Goal: Check status: Check status

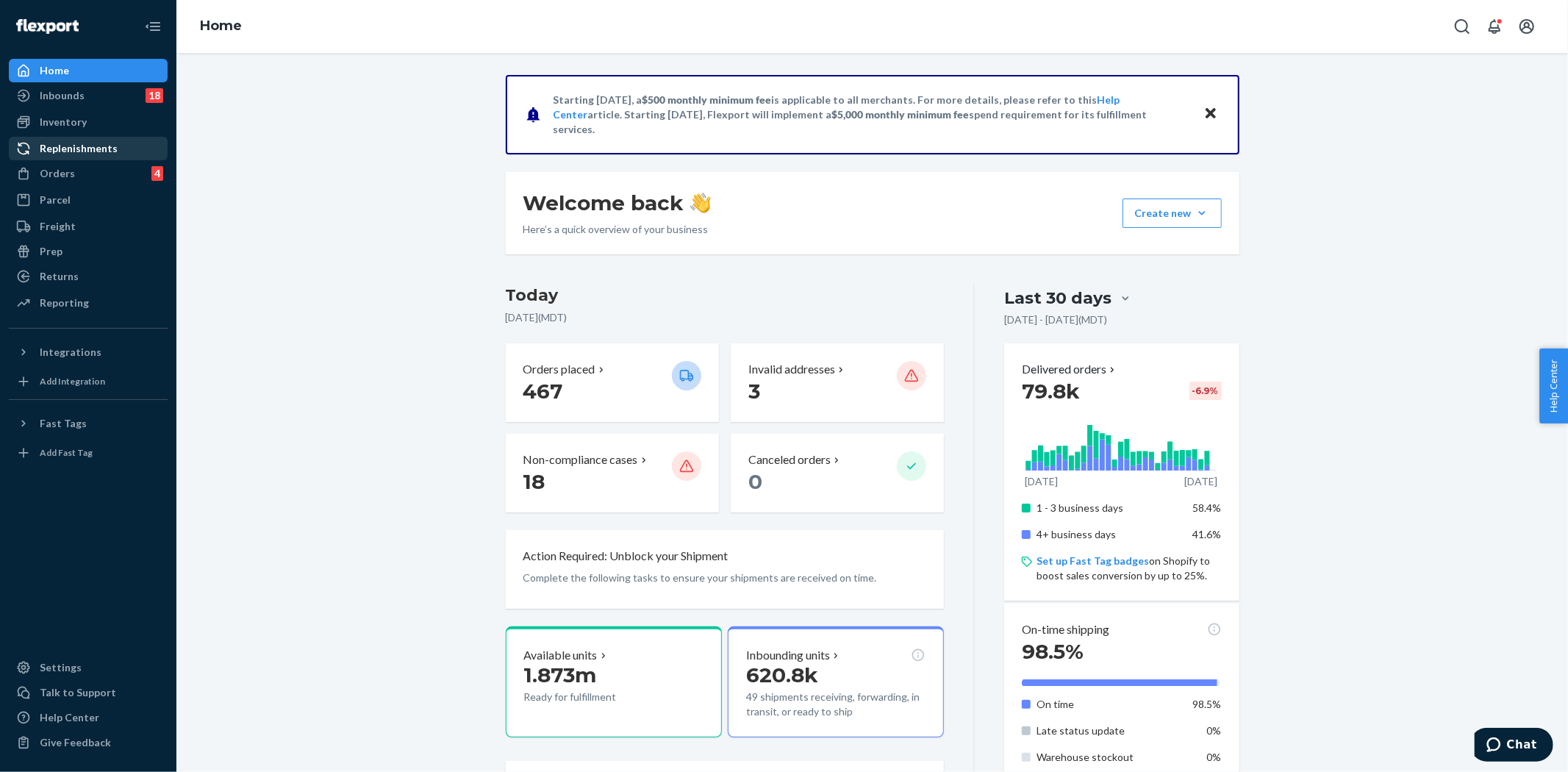
drag, startPoint x: 59, startPoint y: 172, endPoint x: 118, endPoint y: 160, distance: 60.2
click at [59, 172] on div "Orders" at bounding box center [58, 173] width 35 height 15
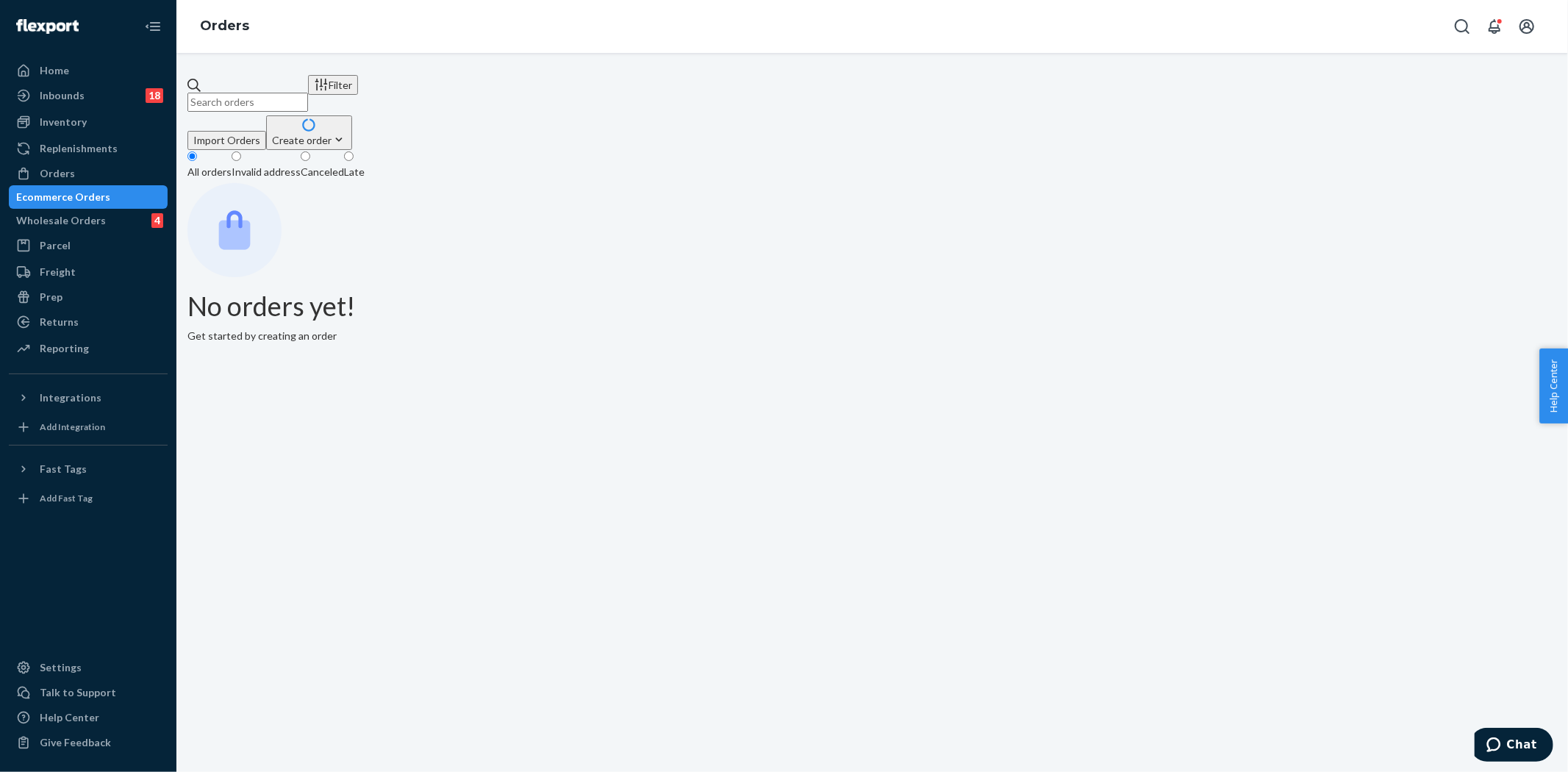
click at [308, 93] on input "text" at bounding box center [248, 102] width 121 height 20
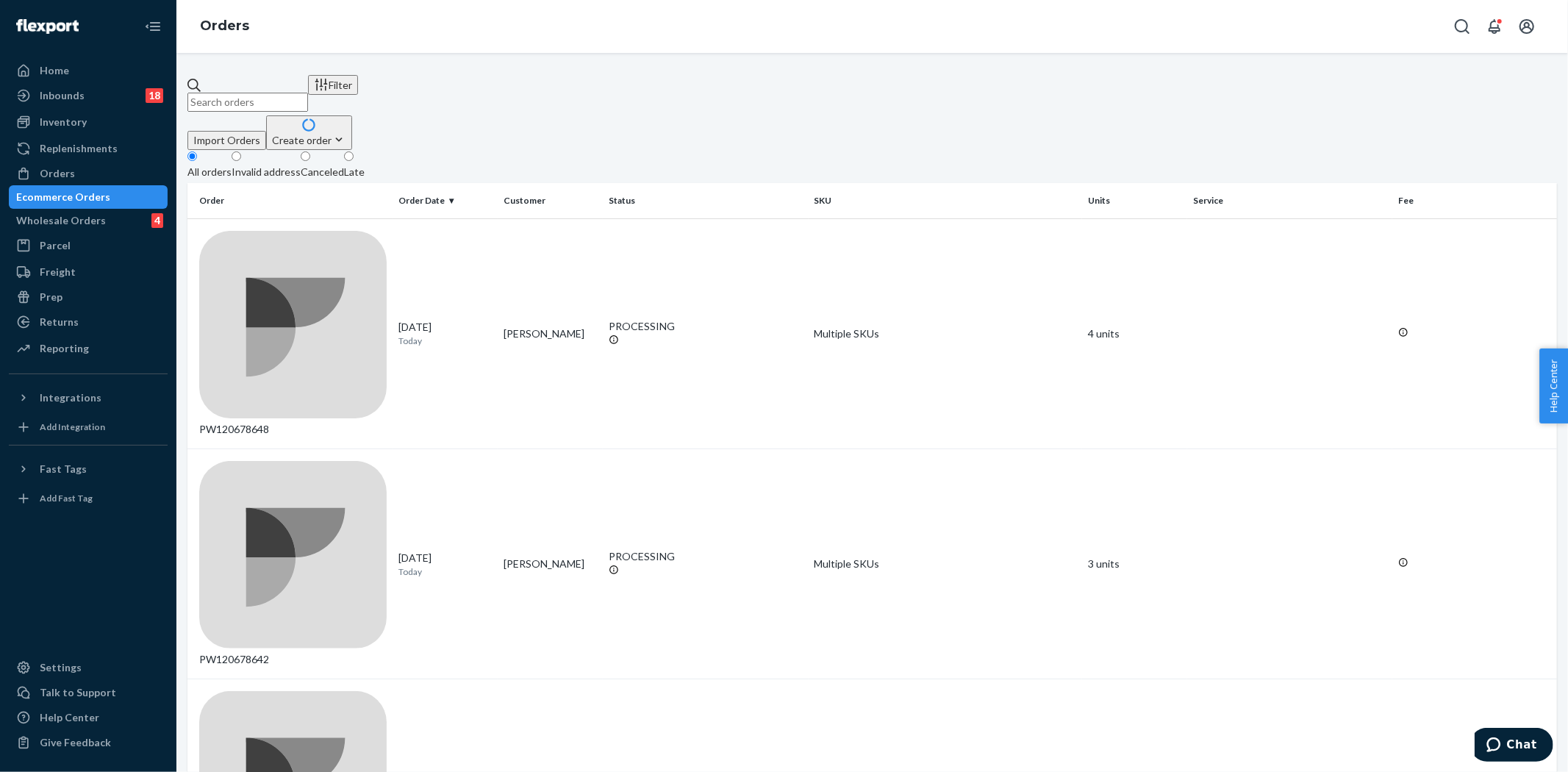
paste input "[STREET_ADDRESS][PERSON_NAME]"
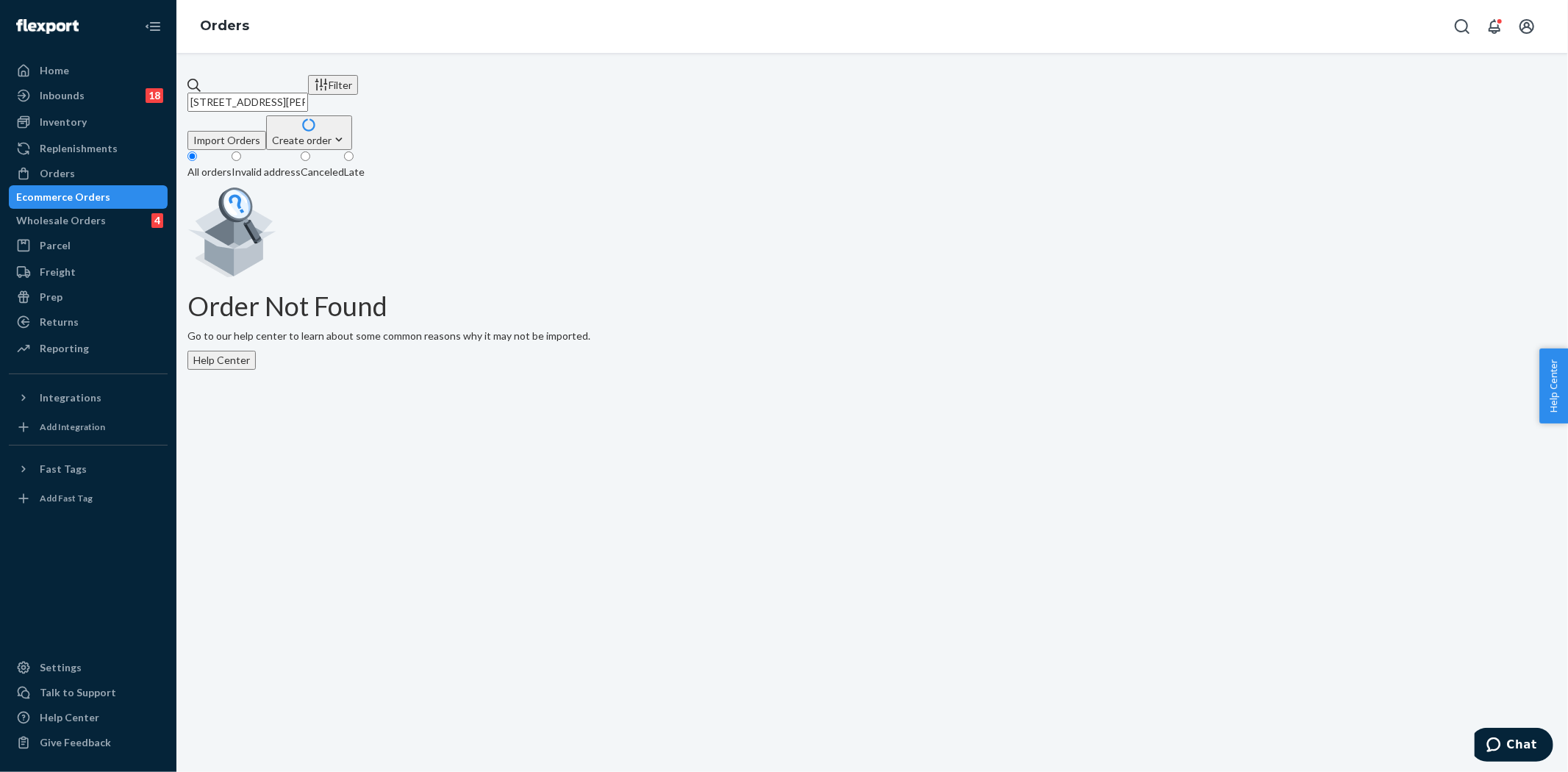
click at [308, 93] on input "[STREET_ADDRESS][PERSON_NAME]" at bounding box center [248, 102] width 121 height 20
click at [308, 94] on input "[STREET_ADDRESS][PERSON_NAME]" at bounding box center [248, 102] width 121 height 20
type input "[STREET_ADDRESS][PERSON_NAME]"
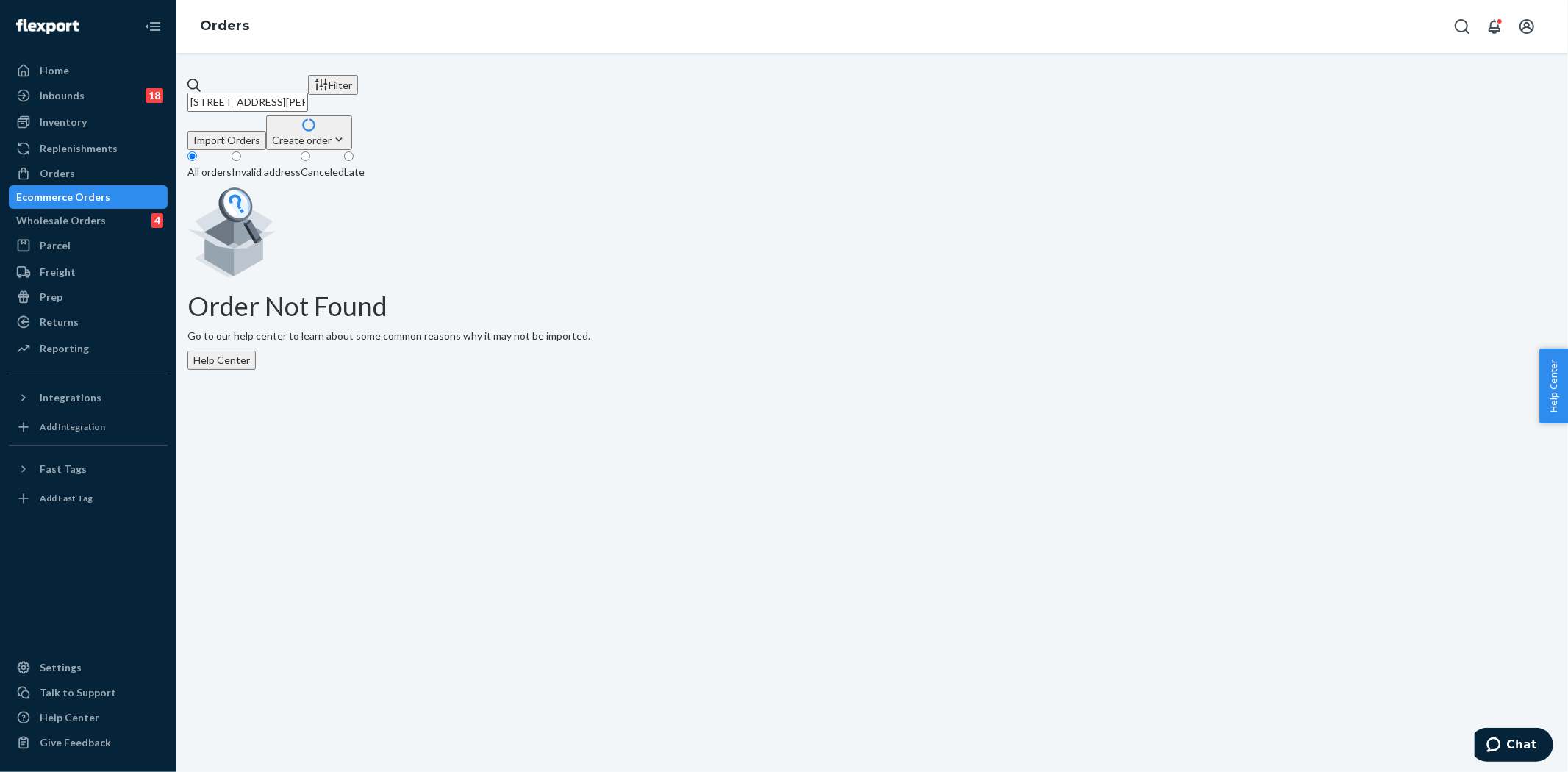
drag, startPoint x: 1016, startPoint y: 133, endPoint x: 607, endPoint y: 82, distance: 412.2
click at [1016, 150] on fieldset "All orders Invalid address Canceled Late" at bounding box center [872, 167] width 1370 height 33
drag, startPoint x: 487, startPoint y: 85, endPoint x: 60, endPoint y: 79, distance: 427.0
click at [60, 79] on div "Home Inbounds 18 Shipping Plans Problems 18 Inventory Products Branded Packagin…" at bounding box center [784, 386] width 1568 height 772
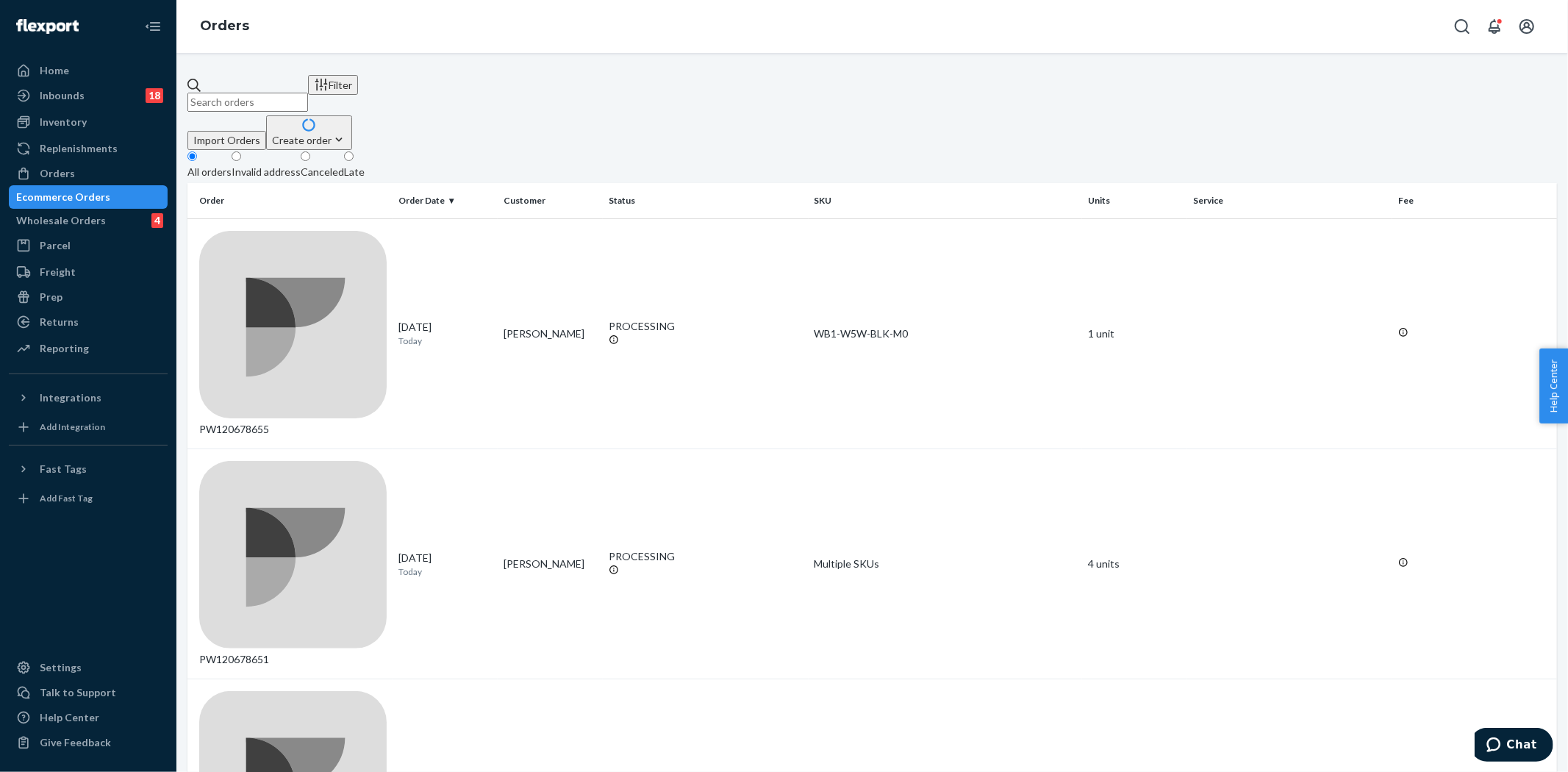
click at [103, 198] on div "Ecommerce Orders" at bounding box center [63, 196] width 94 height 15
click at [264, 93] on input "text" at bounding box center [248, 102] width 121 height 20
paste input "[STREET_ADDRESS][PERSON_NAME]"
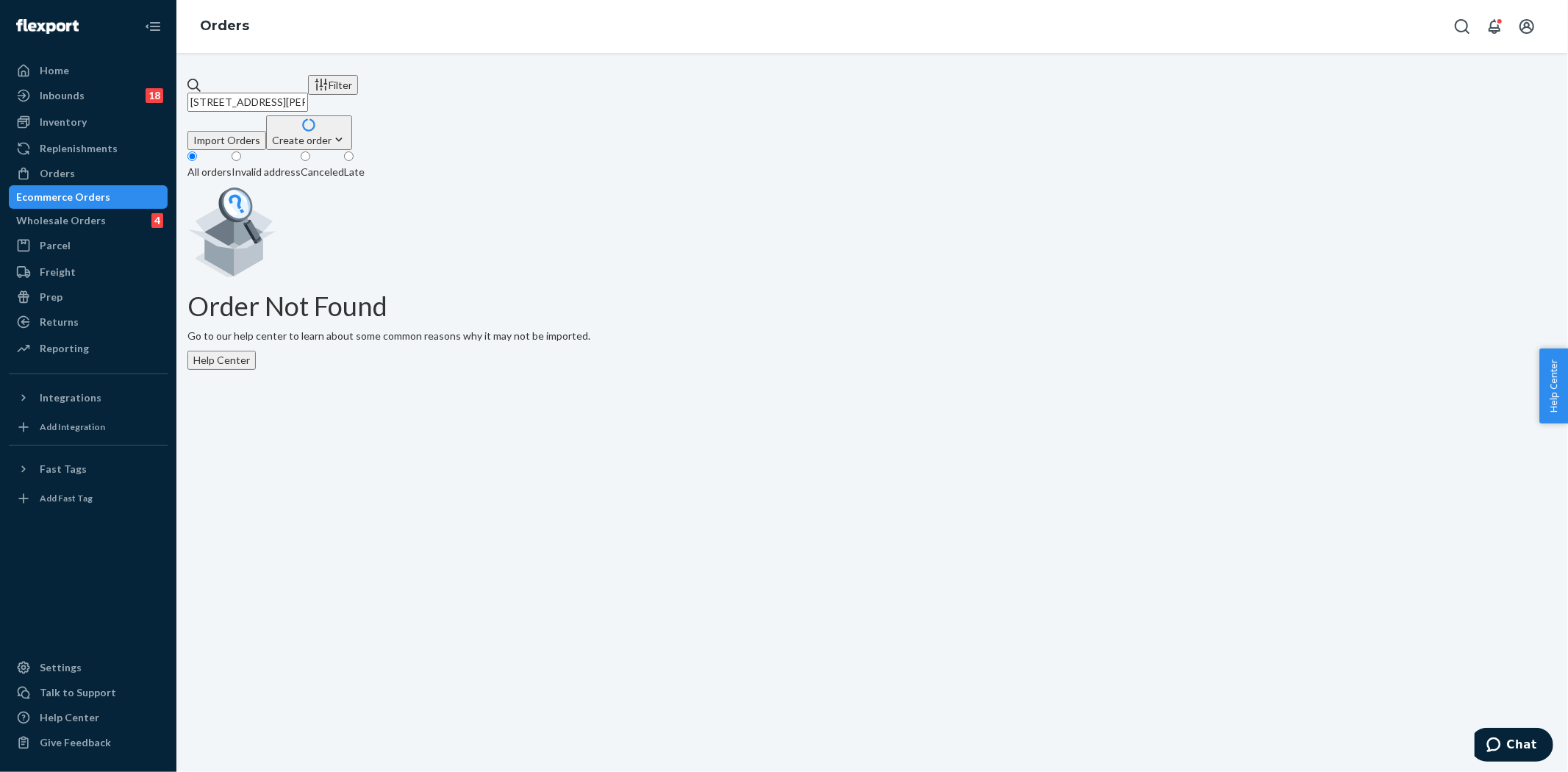
click at [291, 93] on input "[STREET_ADDRESS][PERSON_NAME]" at bounding box center [248, 102] width 121 height 20
drag, startPoint x: 422, startPoint y: 92, endPoint x: 292, endPoint y: 82, distance: 130.4
click at [292, 93] on input "[STREET_ADDRESS][PERSON_NAME]" at bounding box center [248, 102] width 121 height 20
click at [308, 93] on input "[STREET_ADDRESS][PERSON_NAME]" at bounding box center [248, 102] width 121 height 20
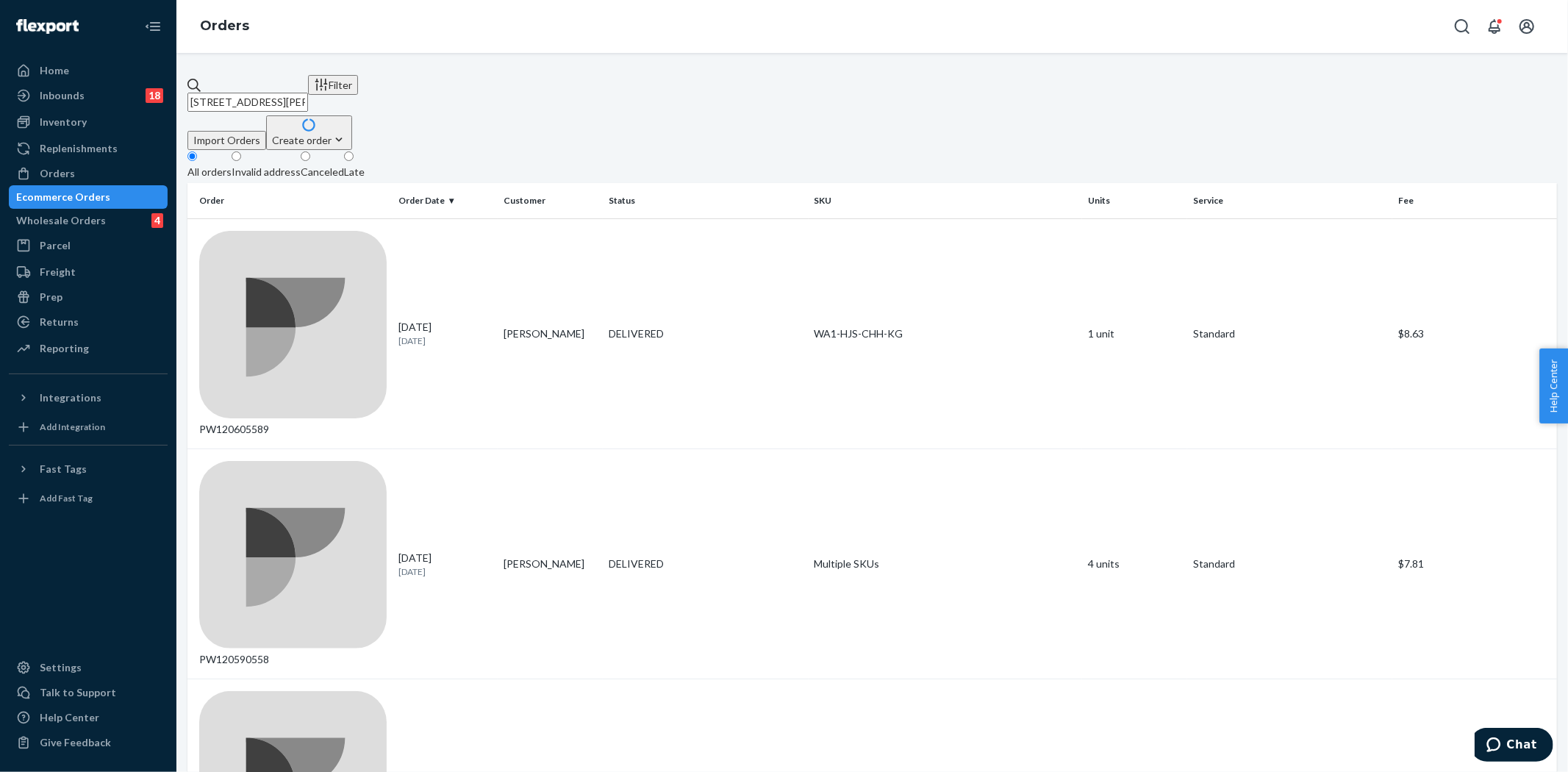
click at [308, 93] on input "[STREET_ADDRESS][PERSON_NAME]" at bounding box center [248, 102] width 121 height 20
type input "[STREET_ADDRESS][PERSON_NAME]"
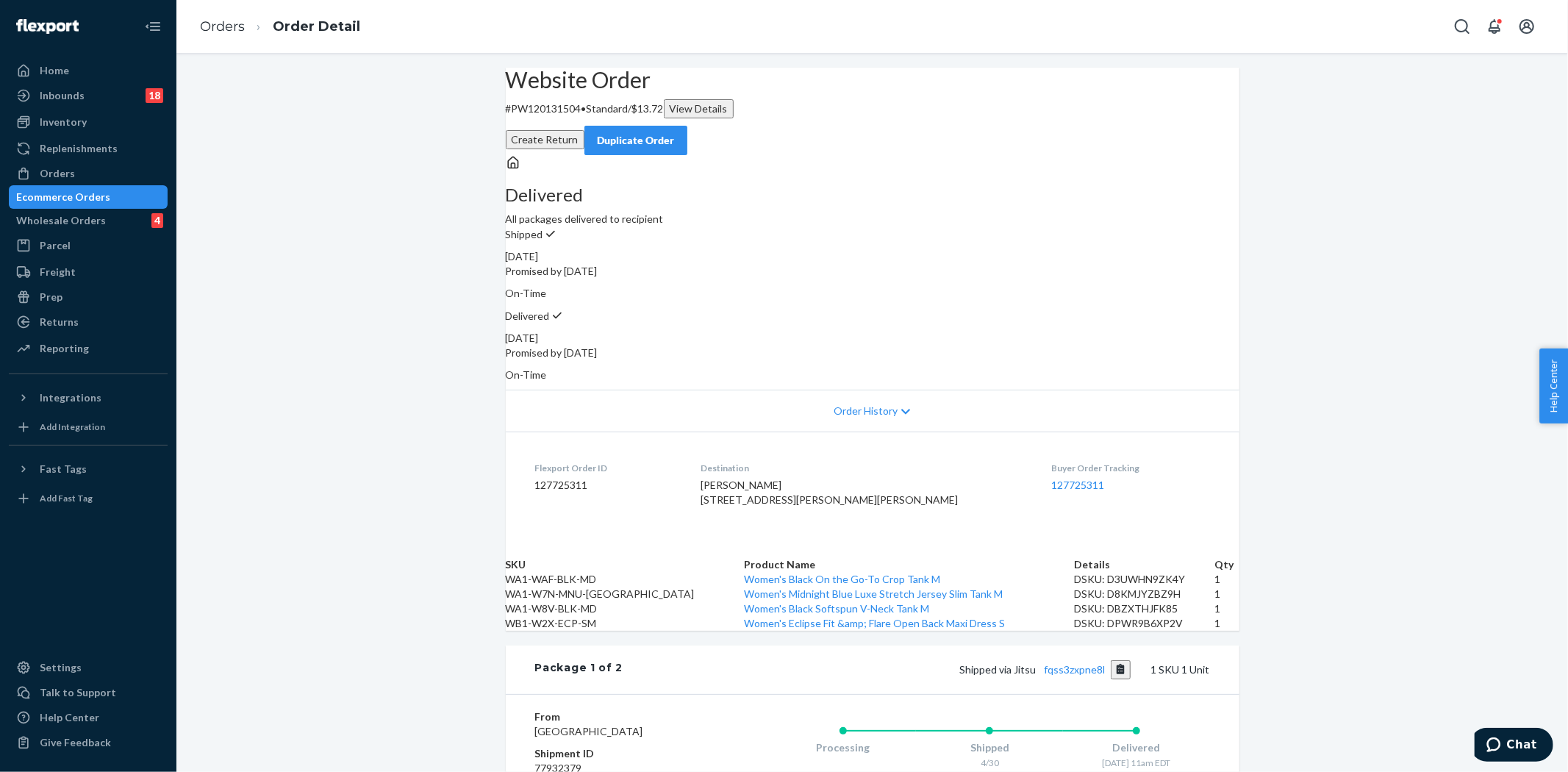
click at [110, 195] on div "Ecommerce Orders" at bounding box center [63, 196] width 94 height 15
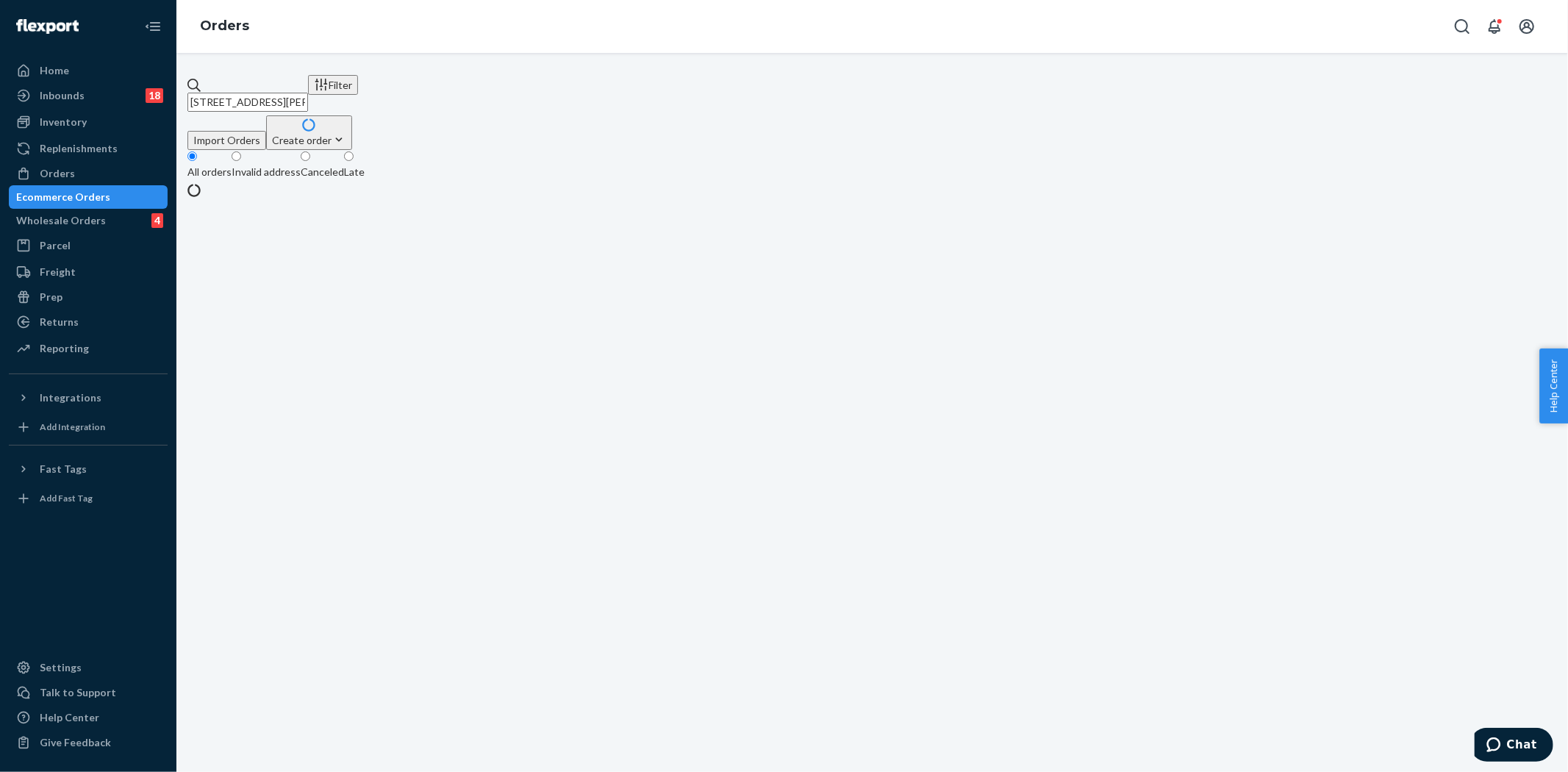
click at [306, 72] on div "[STREET_ADDRESS][PERSON_NAME] Filter Import Orders Create order Ecommerce order…" at bounding box center [872, 412] width 1391 height 719
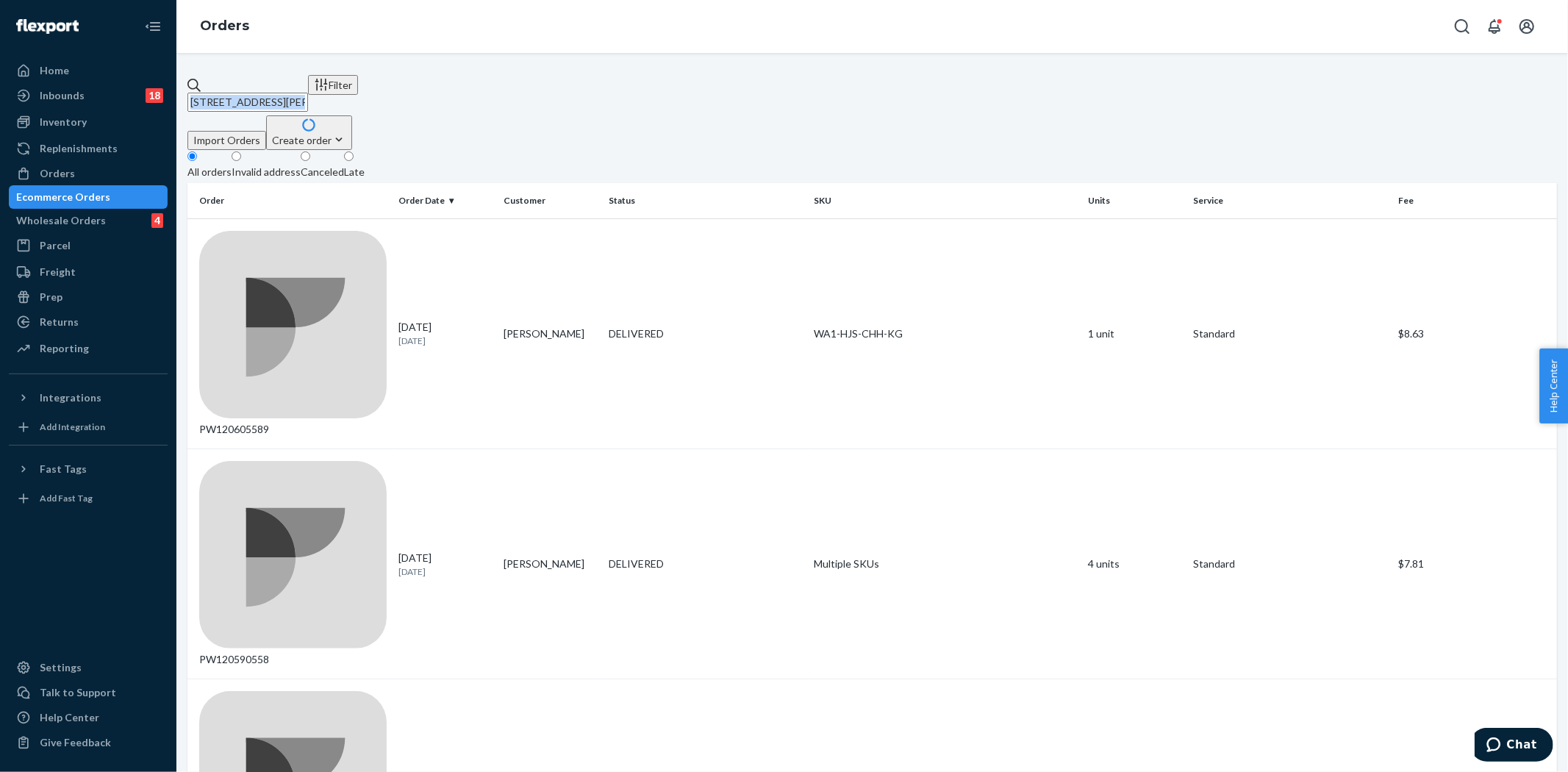
click at [305, 93] on input "[STREET_ADDRESS][PERSON_NAME]" at bounding box center [248, 102] width 121 height 20
paste input "PW120660333"
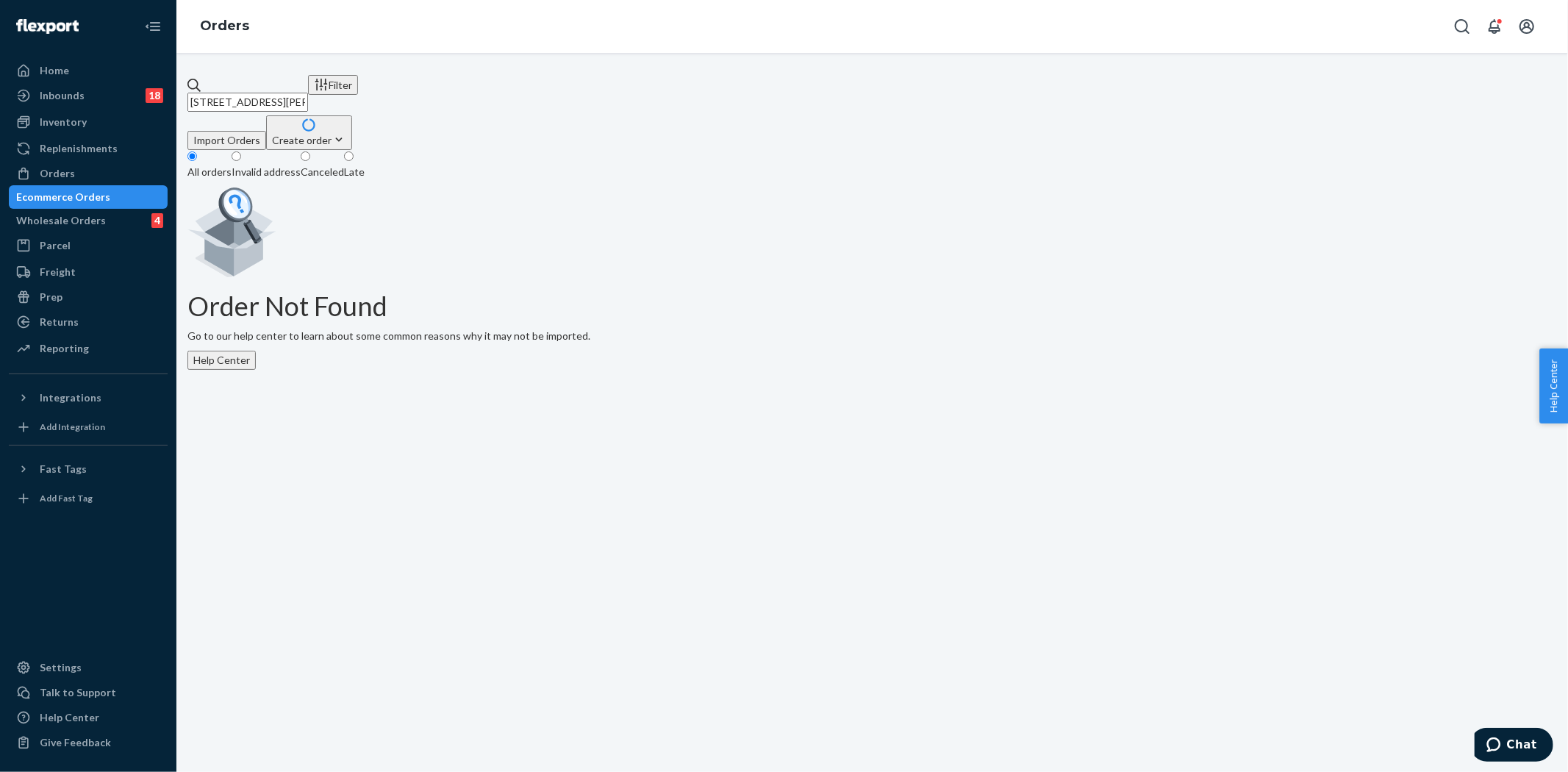
drag, startPoint x: 289, startPoint y: 91, endPoint x: -204, endPoint y: 35, distance: 496.2
click at [0, 35] on html "Home Inbounds 18 Shipping Plans Problems 18 Inventory Products Branded Packagin…" at bounding box center [784, 386] width 1568 height 772
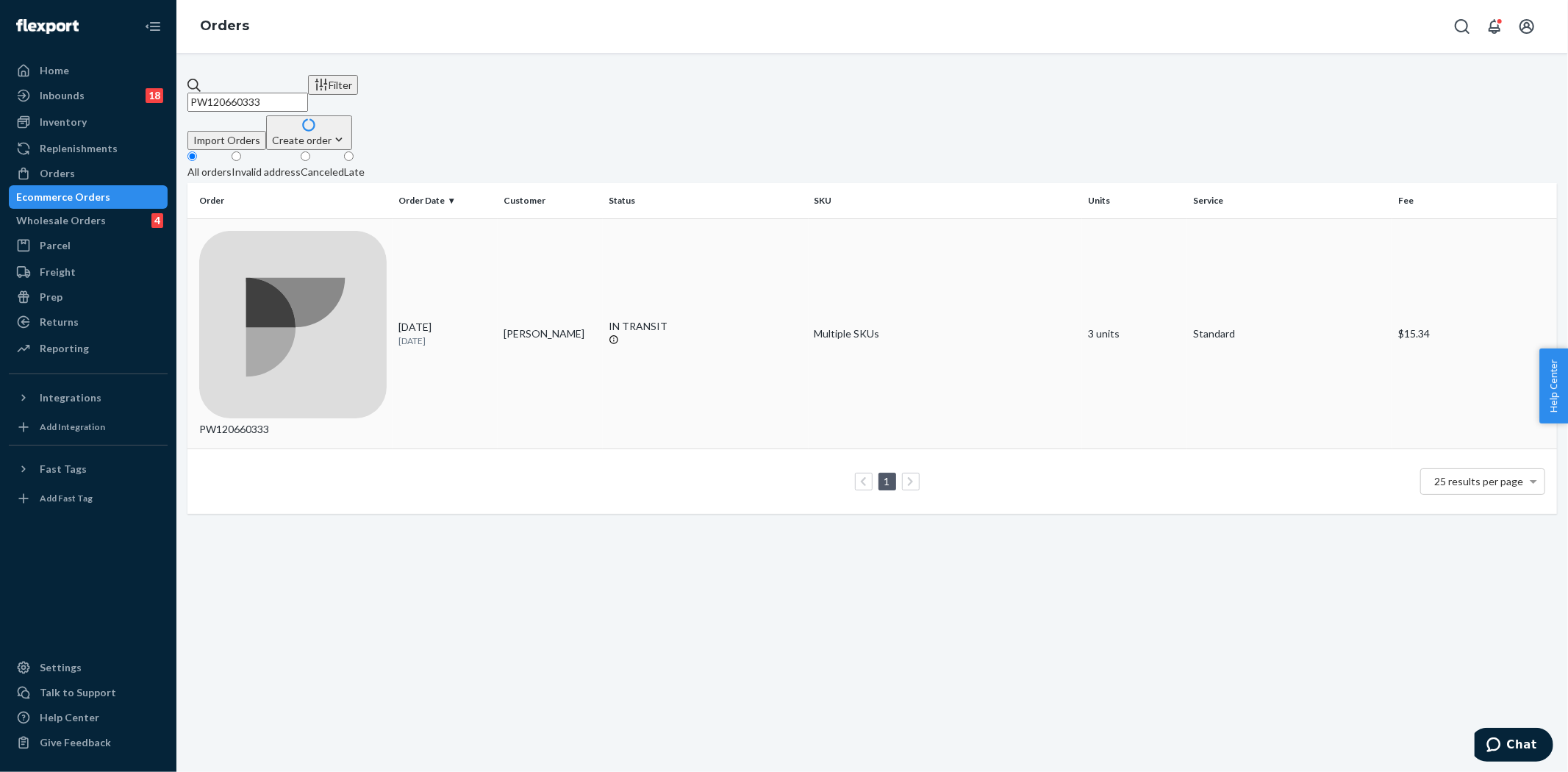
type input "PW120660333"
click at [405, 320] on div "[DATE] [DATE]" at bounding box center [445, 334] width 94 height 27
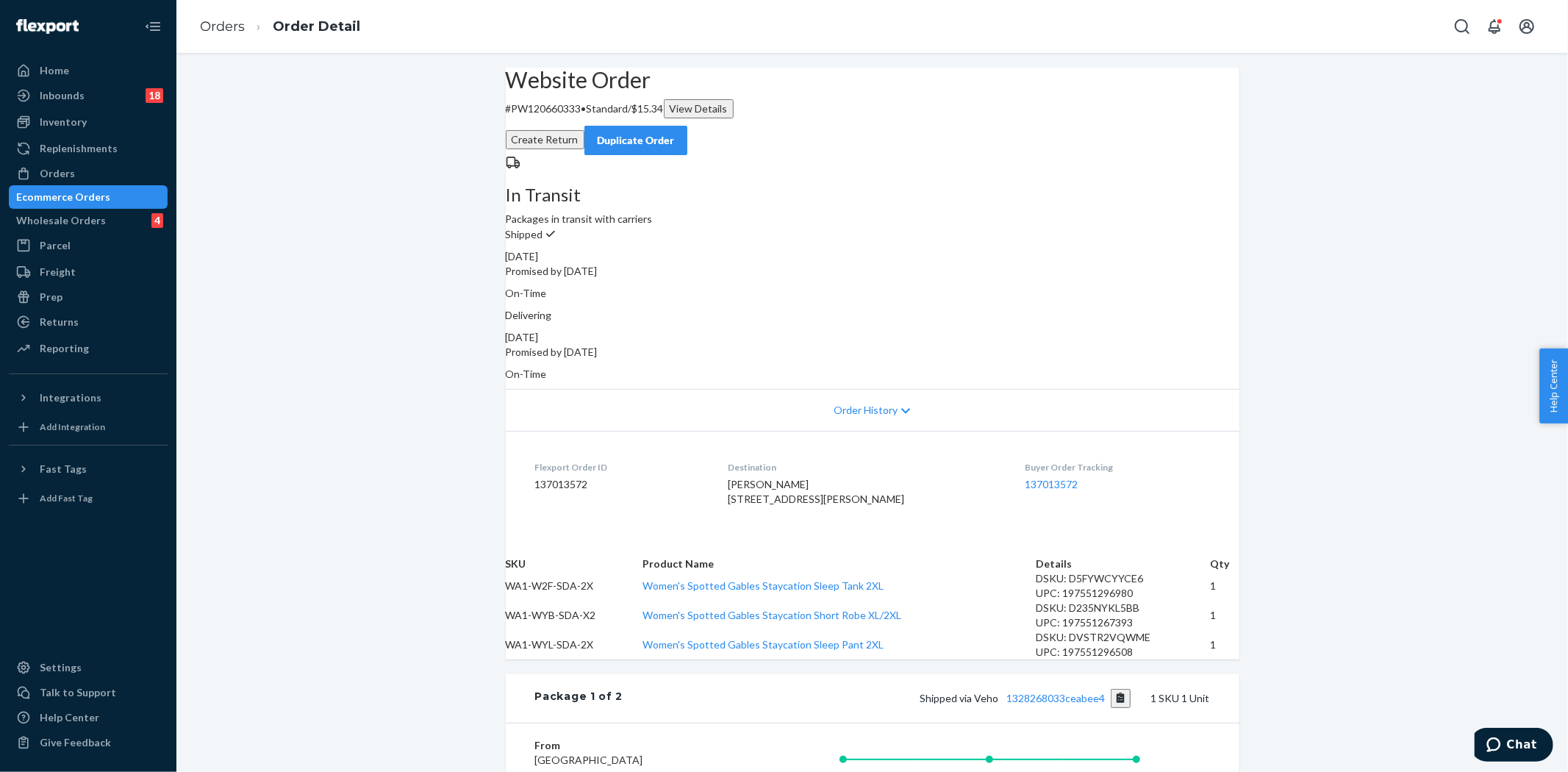
drag, startPoint x: 119, startPoint y: 202, endPoint x: 130, endPoint y: 204, distance: 11.2
click at [110, 202] on div "Ecommerce Orders" at bounding box center [63, 196] width 94 height 15
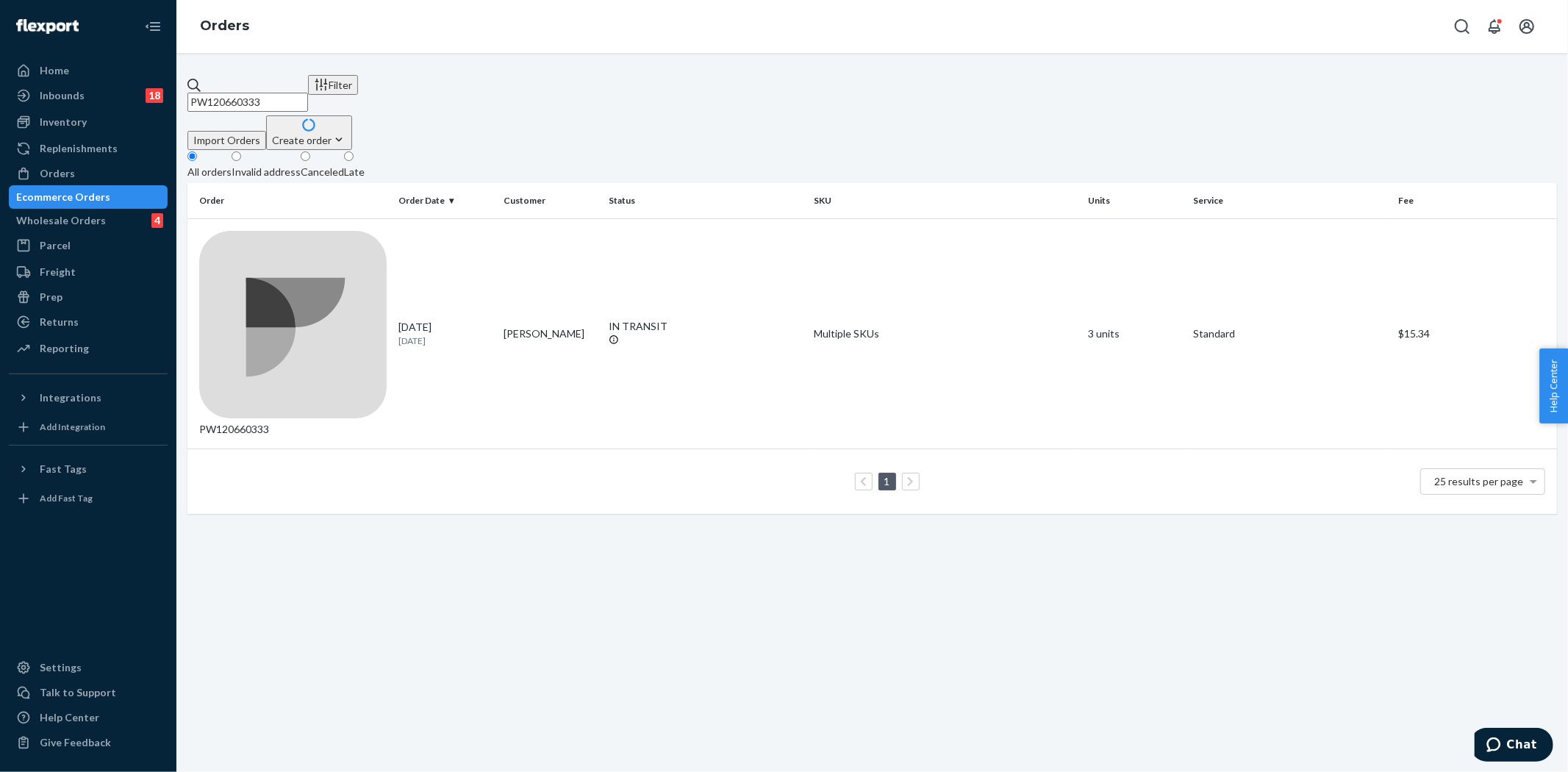
click at [308, 93] on input "PW120660333" at bounding box center [248, 102] width 121 height 20
paste input "78932"
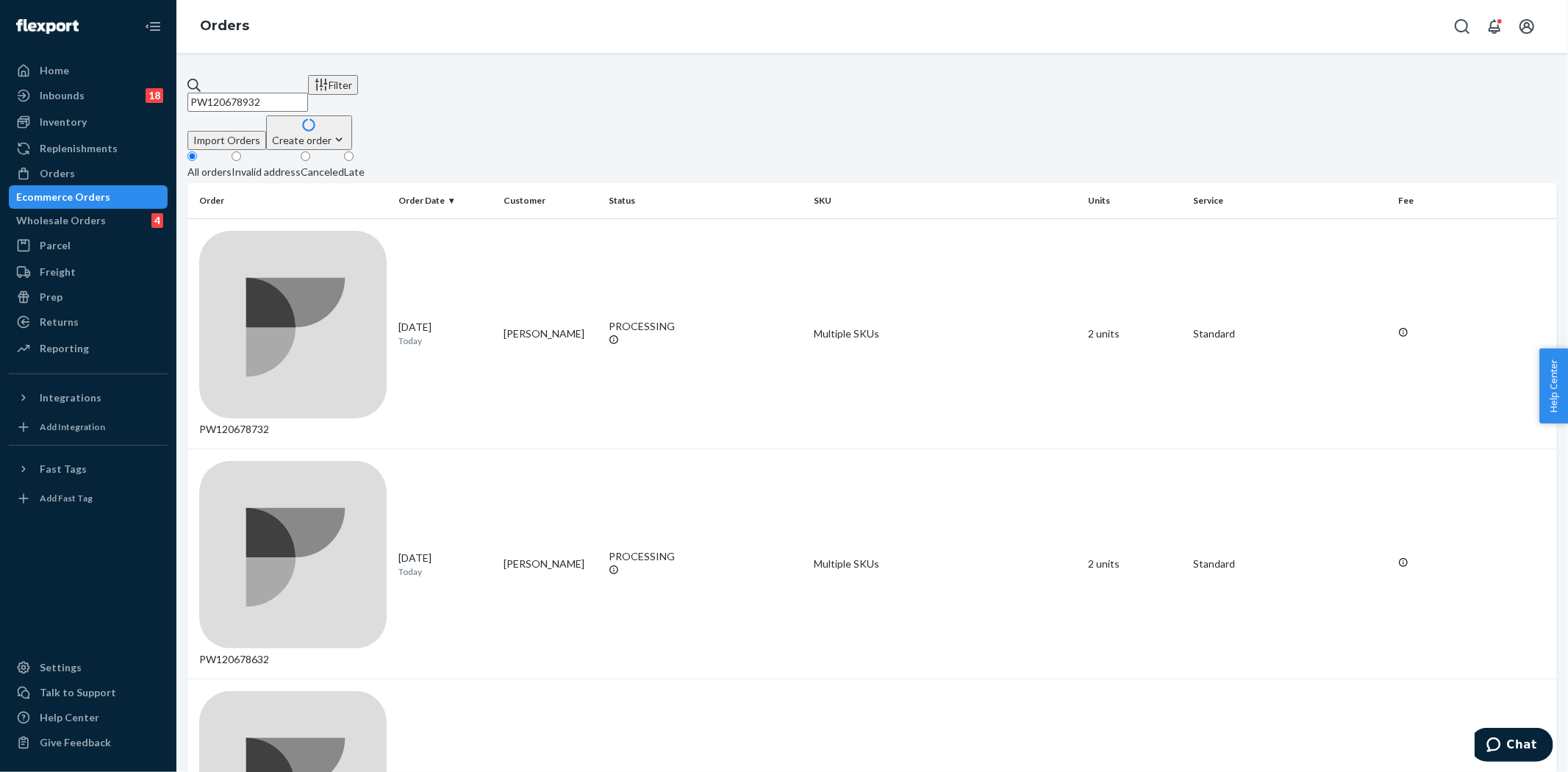
click at [308, 93] on input "PW120678932" at bounding box center [248, 102] width 121 height 20
click at [270, 93] on input "PW120678932" at bounding box center [248, 102] width 121 height 20
paste input "14"
type input "PW120678914"
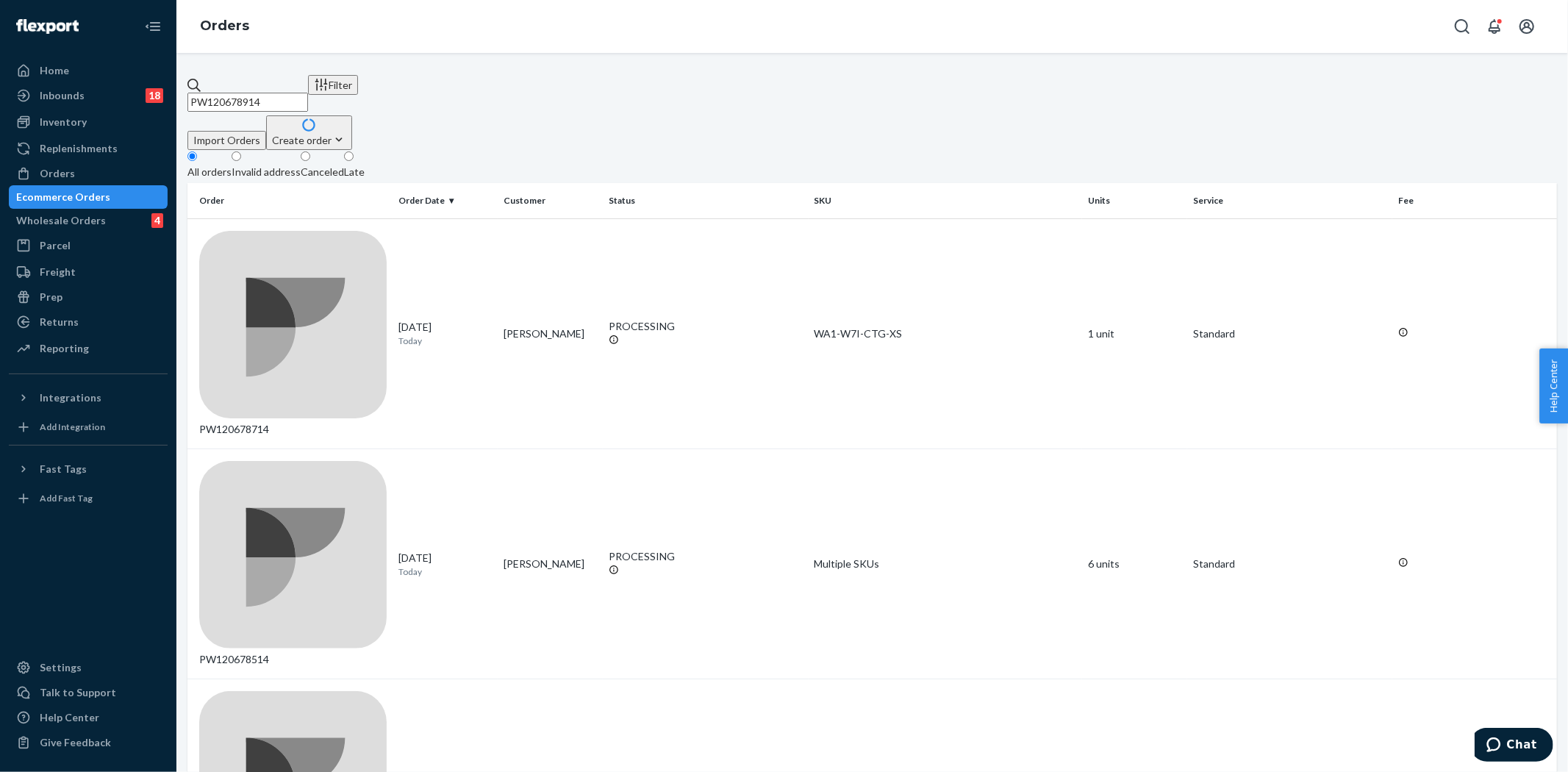
click at [308, 93] on input "PW120678914" at bounding box center [248, 102] width 121 height 20
